Goal: Task Accomplishment & Management: Use online tool/utility

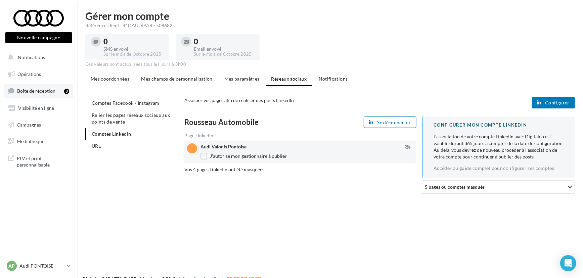
click at [29, 91] on span "Boîte de réception" at bounding box center [36, 91] width 38 height 6
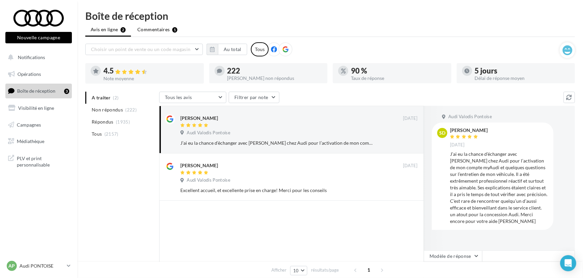
click at [153, 29] on span "Commentaires" at bounding box center [153, 29] width 32 height 7
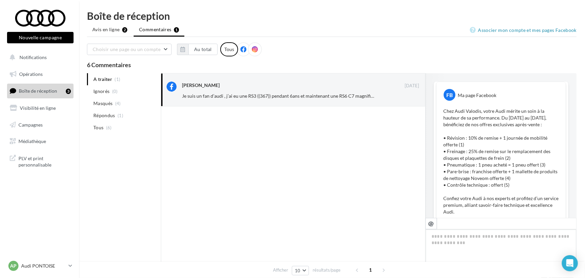
scroll to position [100, 0]
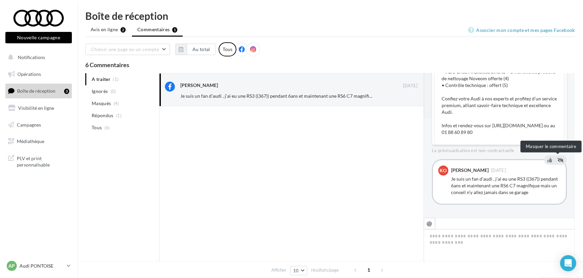
click at [557, 158] on icon at bounding box center [560, 160] width 6 height 5
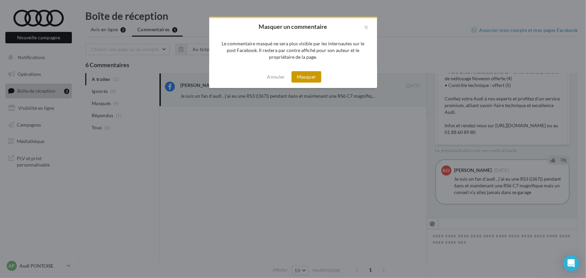
click at [309, 75] on button "Masquer" at bounding box center [306, 76] width 30 height 11
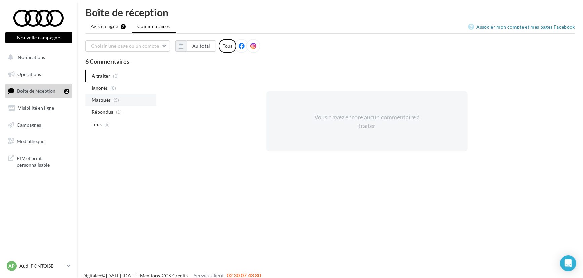
scroll to position [0, 0]
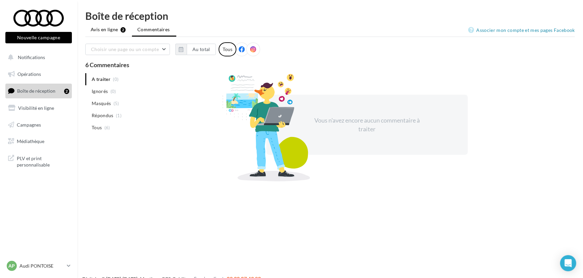
click at [114, 32] on span "Avis en ligne" at bounding box center [105, 29] width 28 height 7
